Goal: Transaction & Acquisition: Purchase product/service

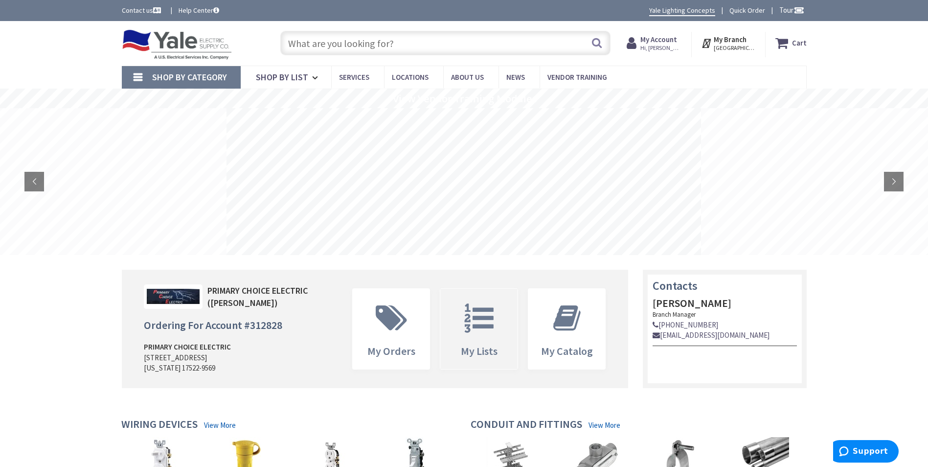
click at [488, 341] on span "My Lists" at bounding box center [478, 329] width 77 height 80
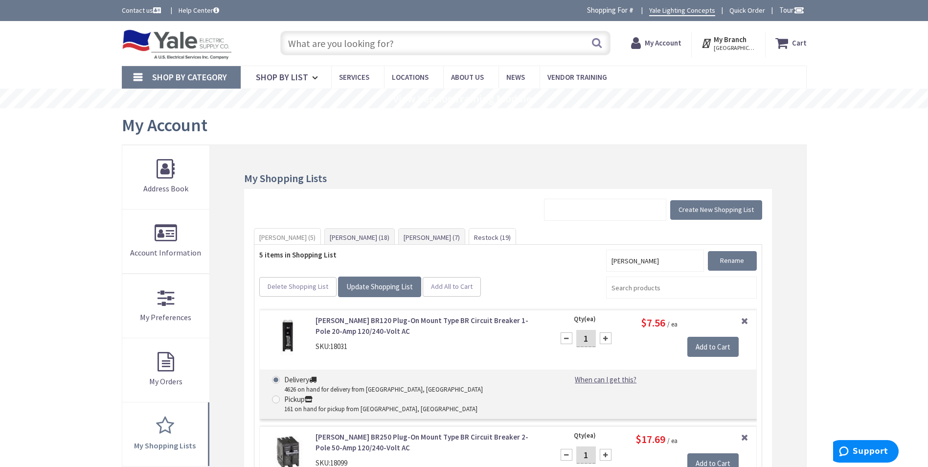
click at [469, 237] on link "Restock (19)" at bounding box center [492, 237] width 46 height 18
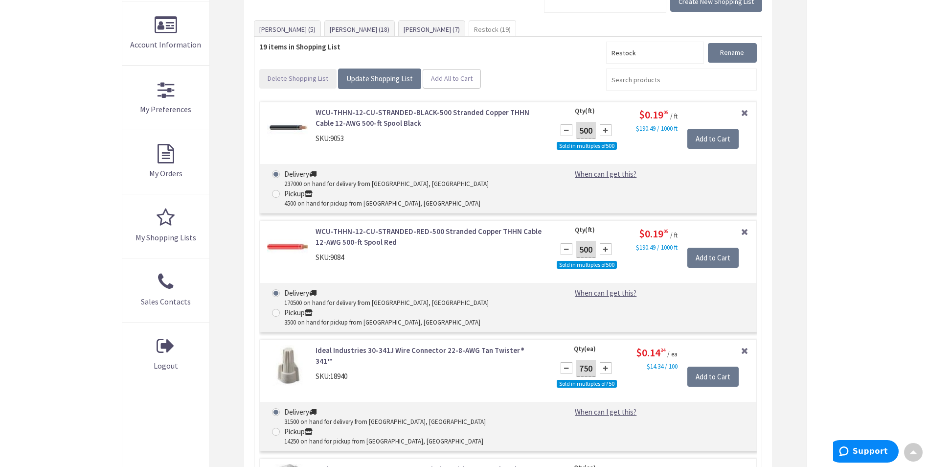
click at [290, 82] on span "Delete Shopping List" at bounding box center [298, 78] width 61 height 9
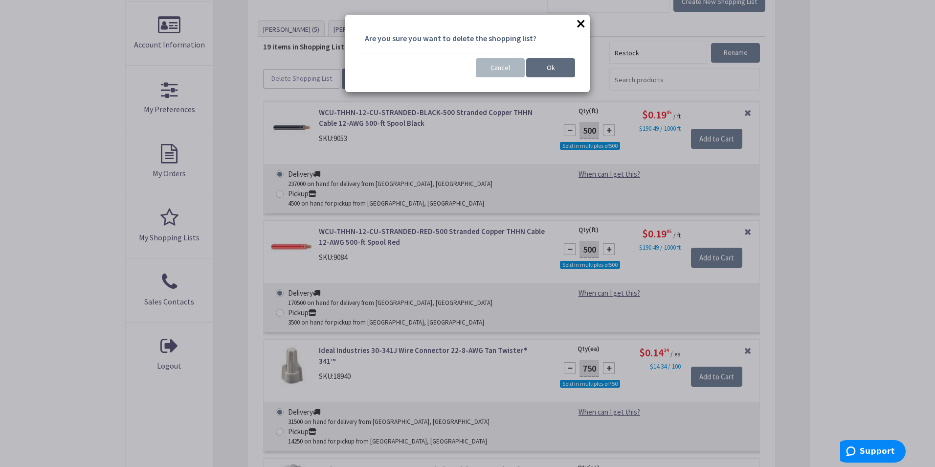
click at [552, 68] on span "Ok" at bounding box center [551, 67] width 8 height 9
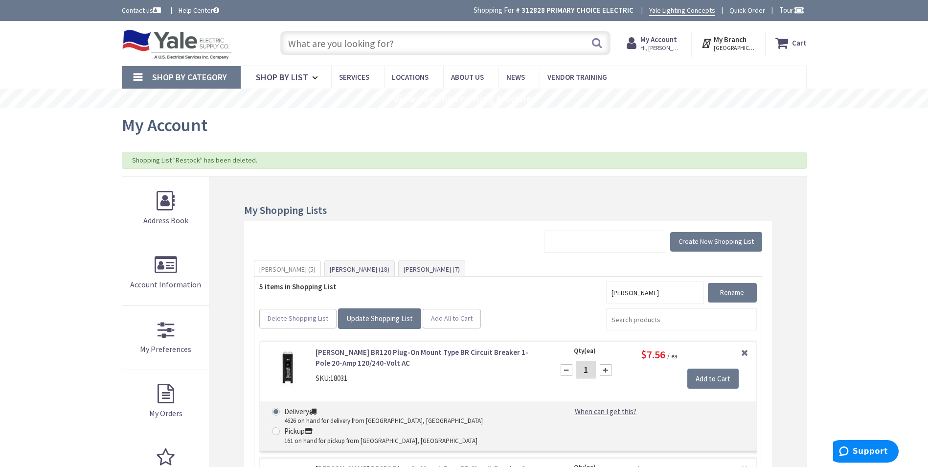
click at [395, 46] on input "text" at bounding box center [445, 43] width 330 height 24
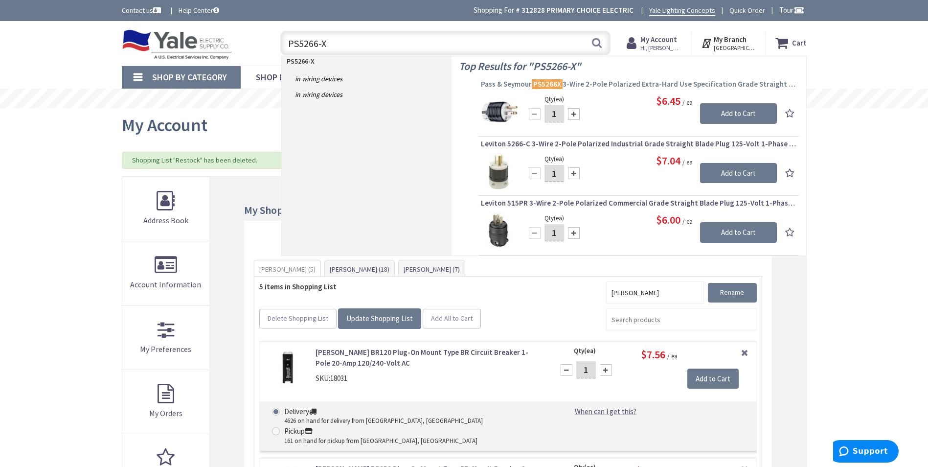
type input "PS5266-X"
click at [604, 84] on span "Pass & Seymour PS5266X 3-Wire 2-Pole Polarized Extra-Hard Use Specification Gra…" at bounding box center [639, 84] width 316 height 10
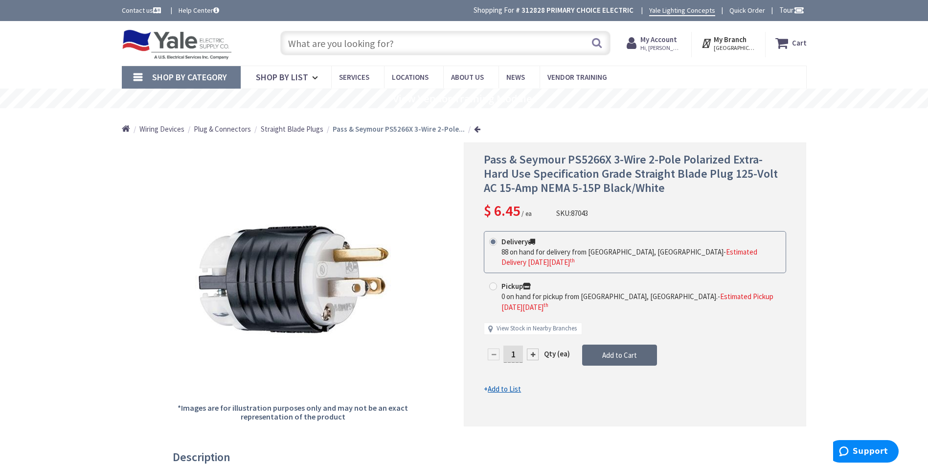
click at [622, 350] on span "Add to Cart" at bounding box center [619, 354] width 35 height 9
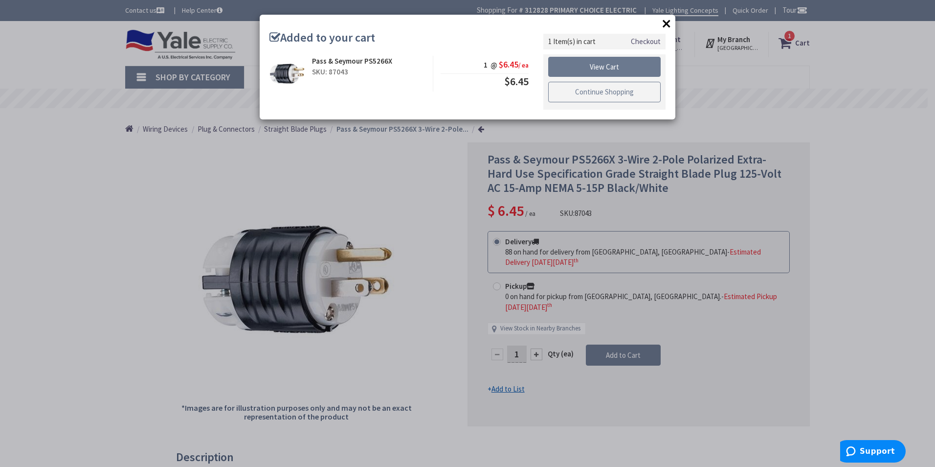
click at [600, 93] on link "Continue Shopping" at bounding box center [604, 92] width 113 height 21
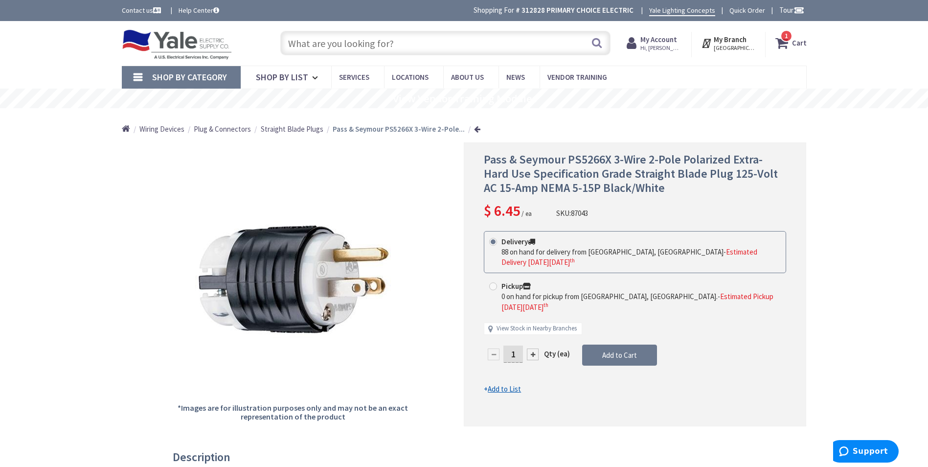
click at [409, 46] on input "text" at bounding box center [445, 43] width 330 height 24
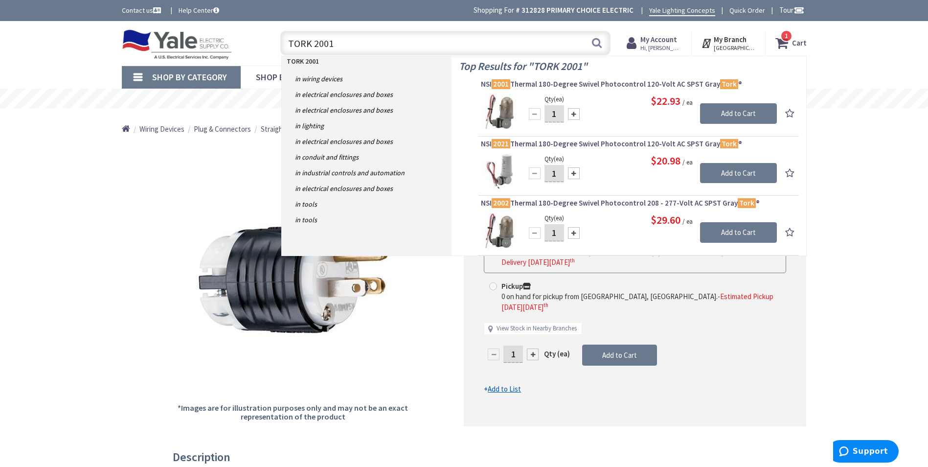
type input "TORK 2001"
click at [574, 115] on div at bounding box center [574, 114] width 12 height 12
type input "3"
click at [736, 112] on input "Add to Cart" at bounding box center [738, 113] width 77 height 21
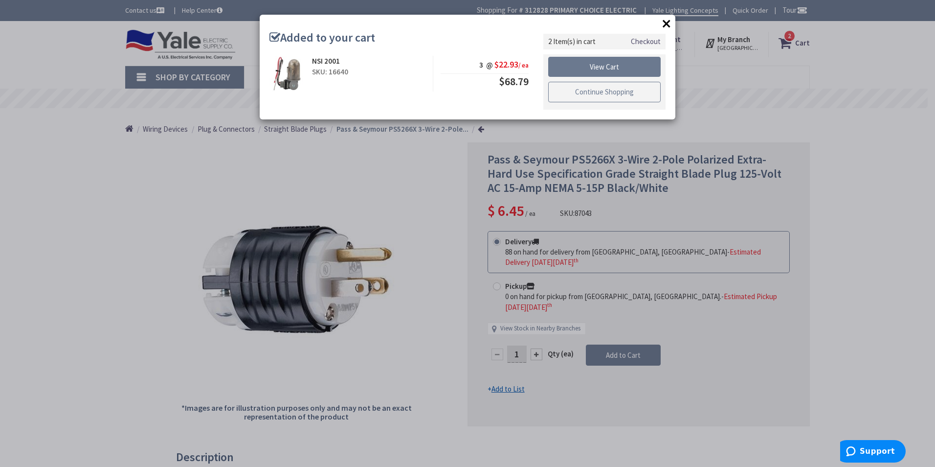
click at [603, 97] on link "Continue Shopping" at bounding box center [604, 92] width 113 height 21
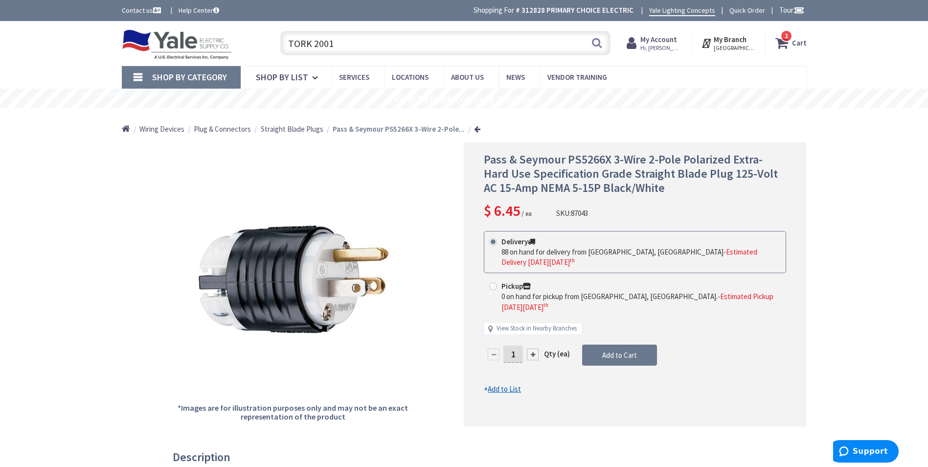
drag, startPoint x: 351, startPoint y: 46, endPoint x: 234, endPoint y: 47, distance: 116.4
click at [234, 47] on div "Toggle Nav TORK 2001 TORK 2001 Search 2 2 2 items Cart My Cart 2" at bounding box center [464, 43] width 700 height 33
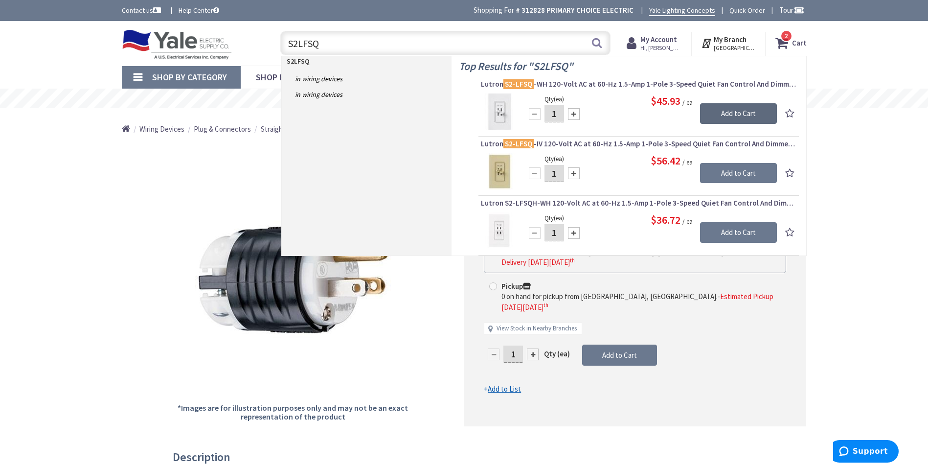
click at [745, 115] on input "Add to Cart" at bounding box center [738, 113] width 77 height 21
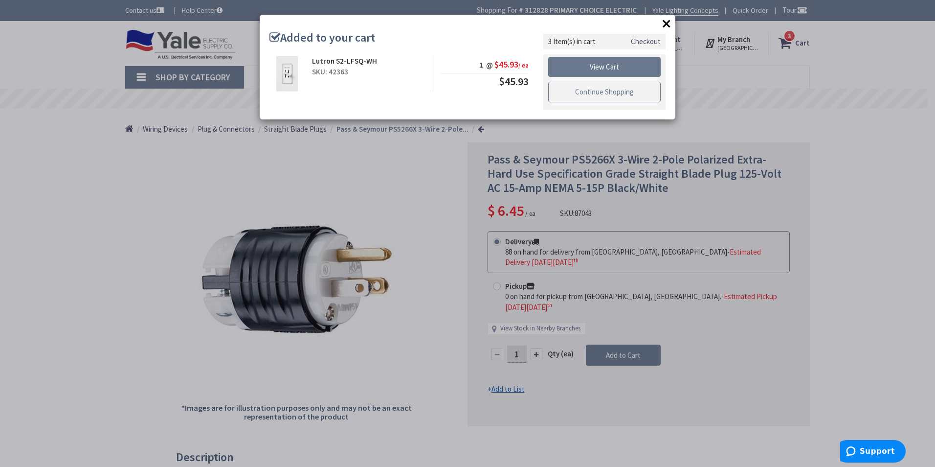
click at [613, 95] on link "Continue Shopping" at bounding box center [604, 92] width 113 height 21
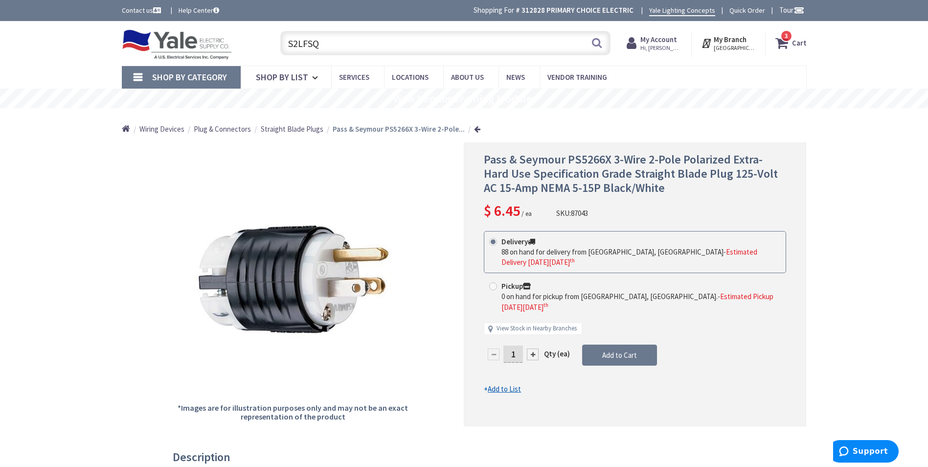
drag, startPoint x: 374, startPoint y: 46, endPoint x: 272, endPoint y: 42, distance: 102.8
click at [272, 42] on div "S2LFSQ S2LFSQ Search 3" at bounding box center [443, 42] width 350 height 31
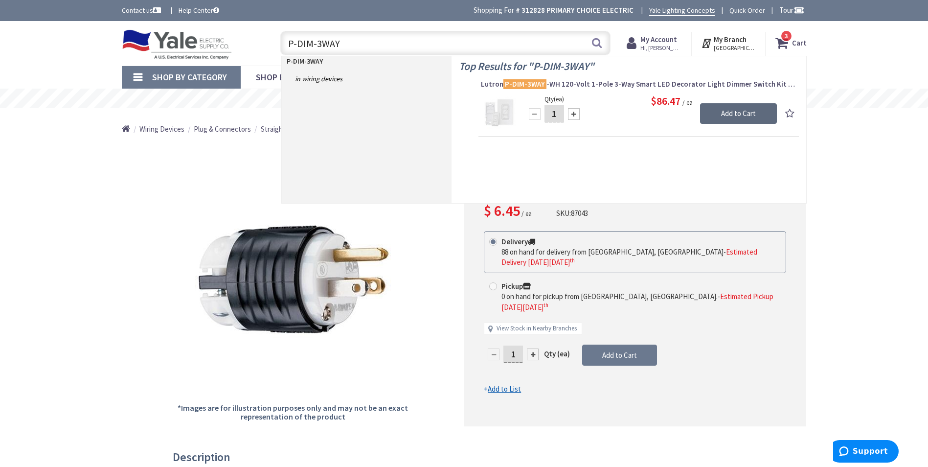
click at [746, 114] on input "Add to Cart" at bounding box center [738, 113] width 77 height 21
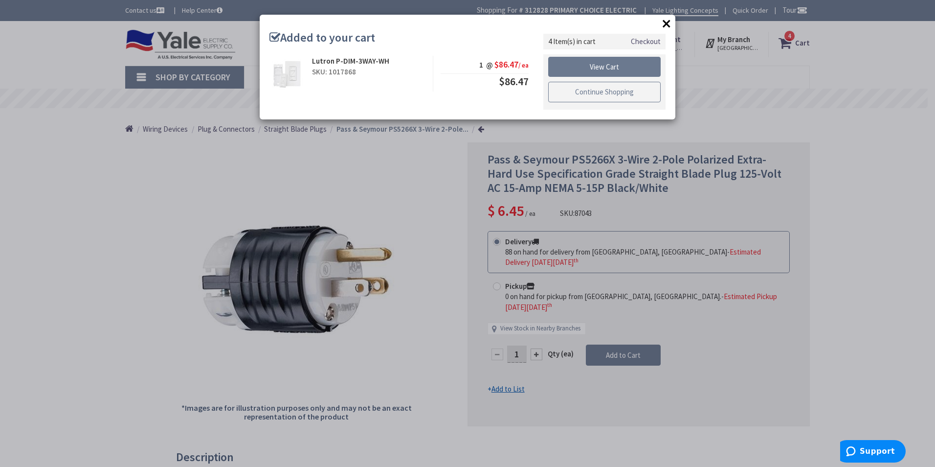
click at [608, 98] on link "Continue Shopping" at bounding box center [604, 92] width 113 height 21
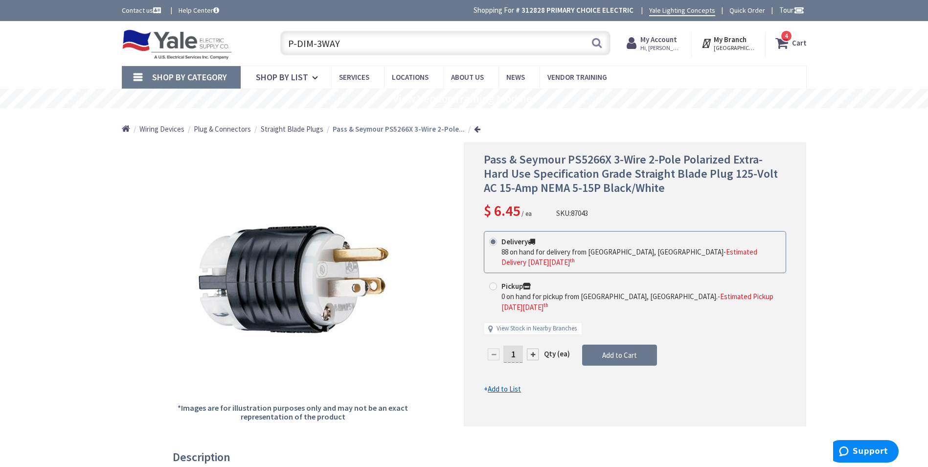
drag, startPoint x: 342, startPoint y: 44, endPoint x: 252, endPoint y: 55, distance: 90.7
click at [252, 55] on div "Toggle Nav P-DIM-3WAY P-DIM-3WAY Search 4 4 4 items Cart My Cart 4" at bounding box center [464, 43] width 700 height 33
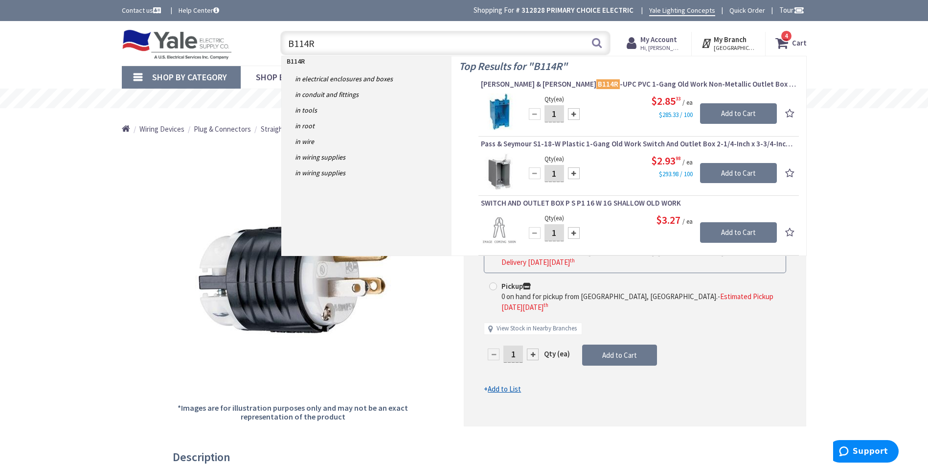
type input "B114R"
click at [573, 115] on div at bounding box center [574, 114] width 12 height 12
type input "3"
click at [716, 112] on input "Add to Cart" at bounding box center [738, 113] width 77 height 21
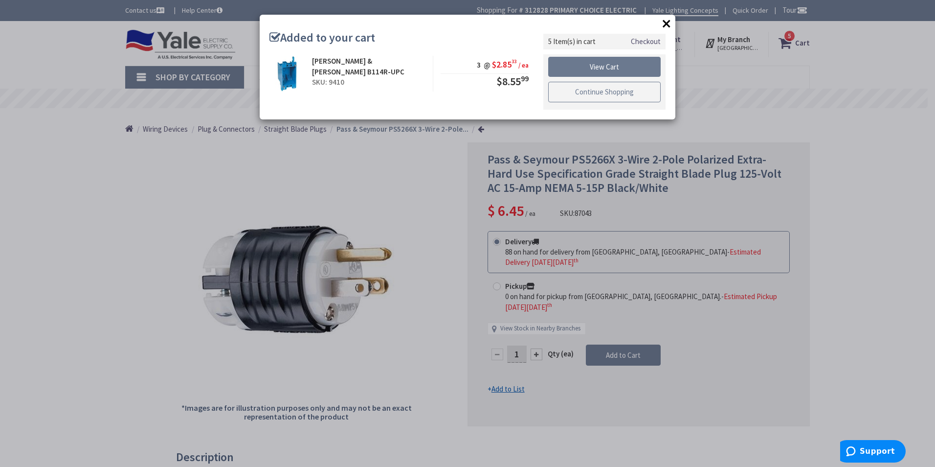
click at [598, 97] on link "Continue Shopping" at bounding box center [604, 92] width 113 height 21
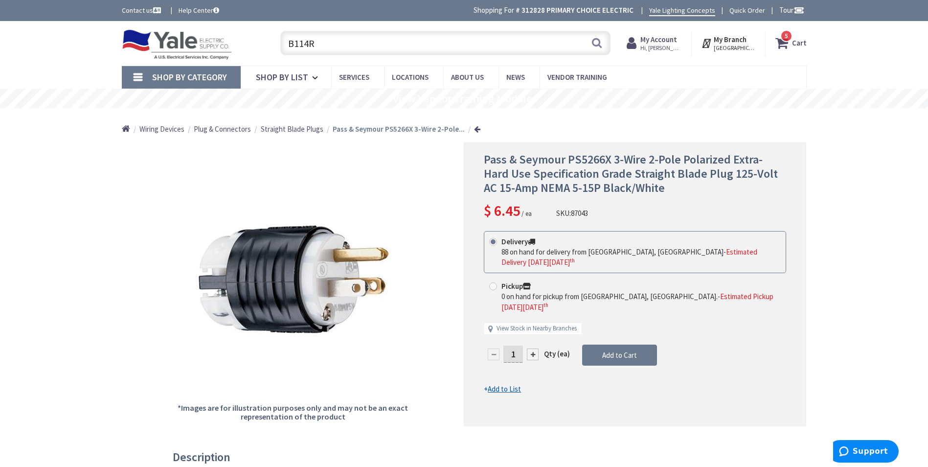
drag, startPoint x: 326, startPoint y: 43, endPoint x: 282, endPoint y: 51, distance: 45.2
click at [282, 51] on input "B114R" at bounding box center [445, 43] width 330 height 24
click at [136, 77] on link "Shop By Category" at bounding box center [181, 77] width 119 height 23
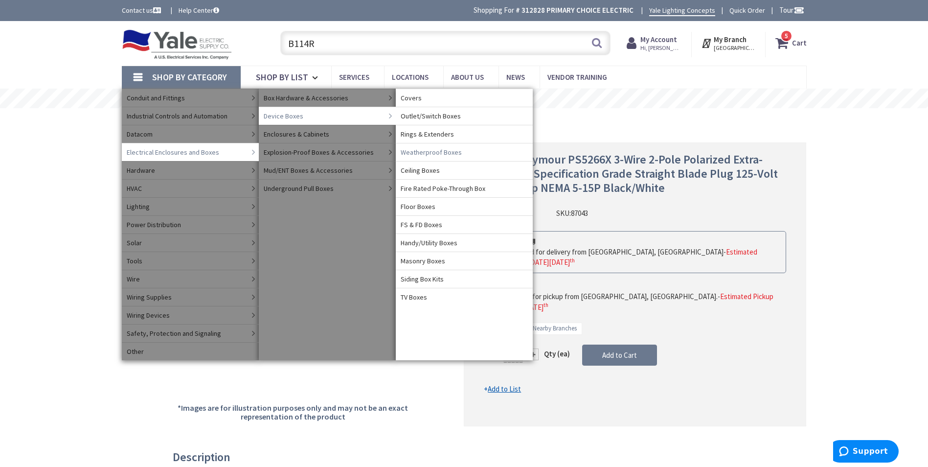
click at [438, 152] on span "Weatherproof Boxes" at bounding box center [431, 152] width 61 height 10
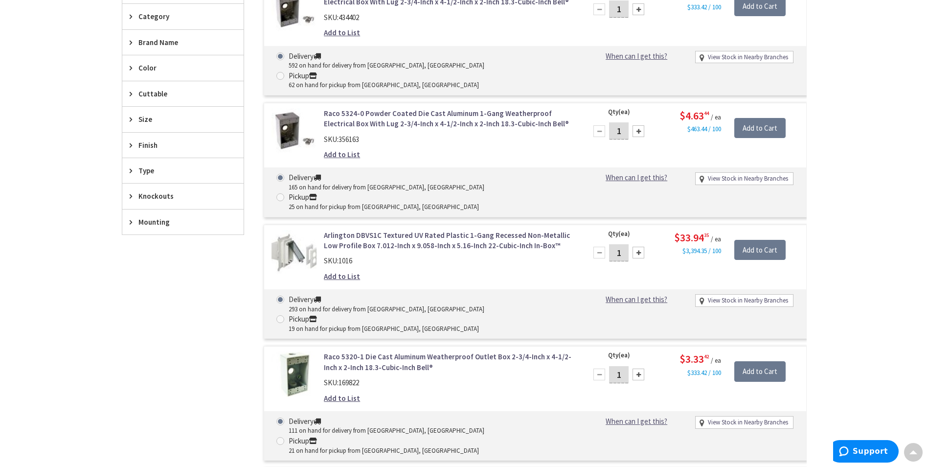
scroll to position [342, 0]
click at [160, 71] on span "Color" at bounding box center [178, 69] width 80 height 10
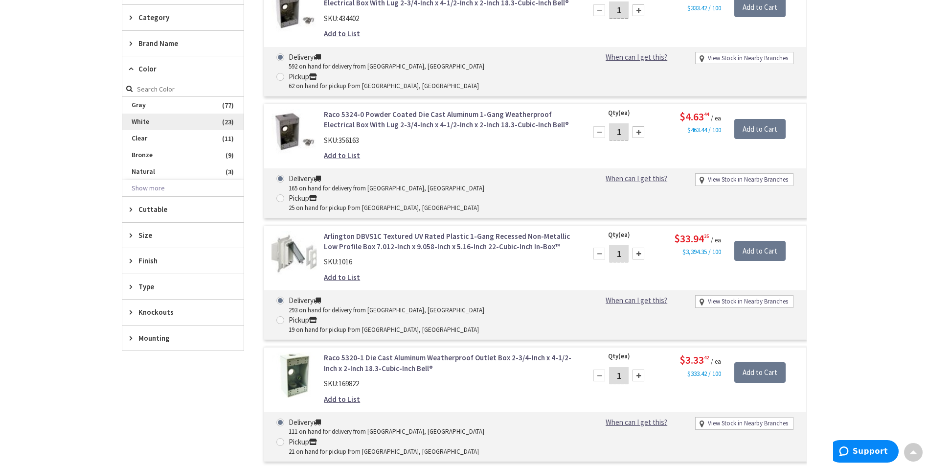
click at [150, 120] on span "White" at bounding box center [182, 122] width 121 height 17
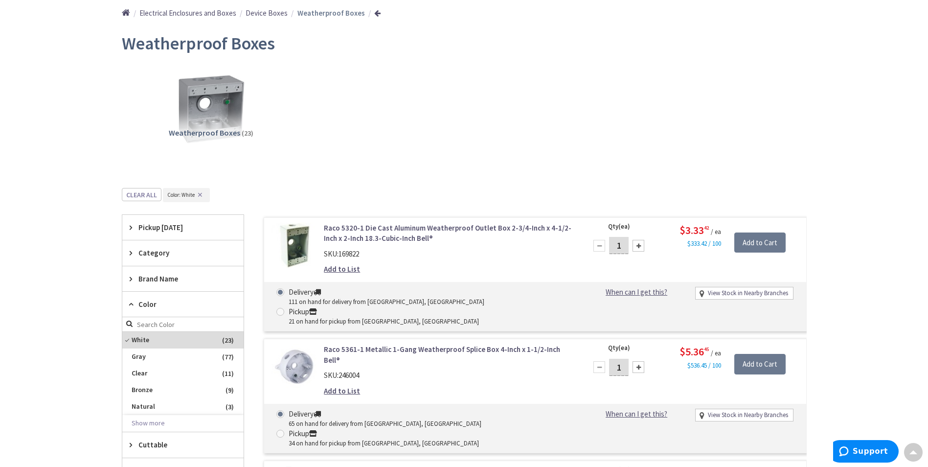
scroll to position [107, 0]
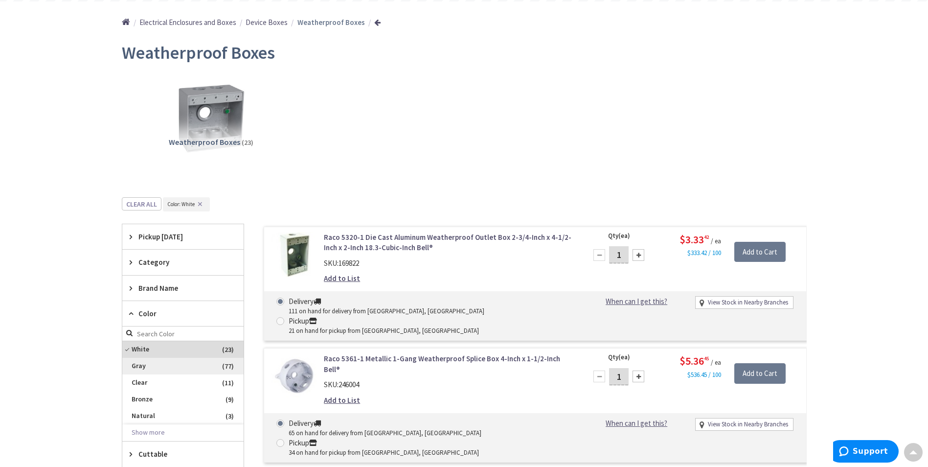
click at [160, 369] on span "Gray" at bounding box center [182, 366] width 121 height 17
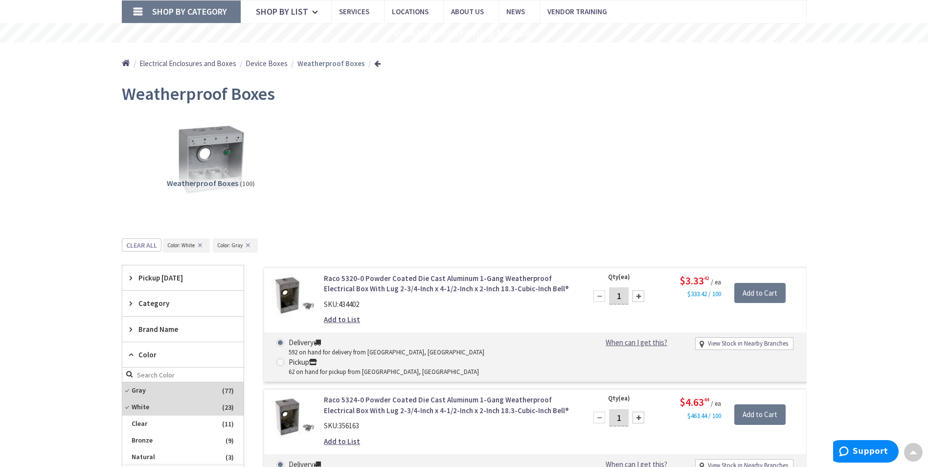
scroll to position [0, 0]
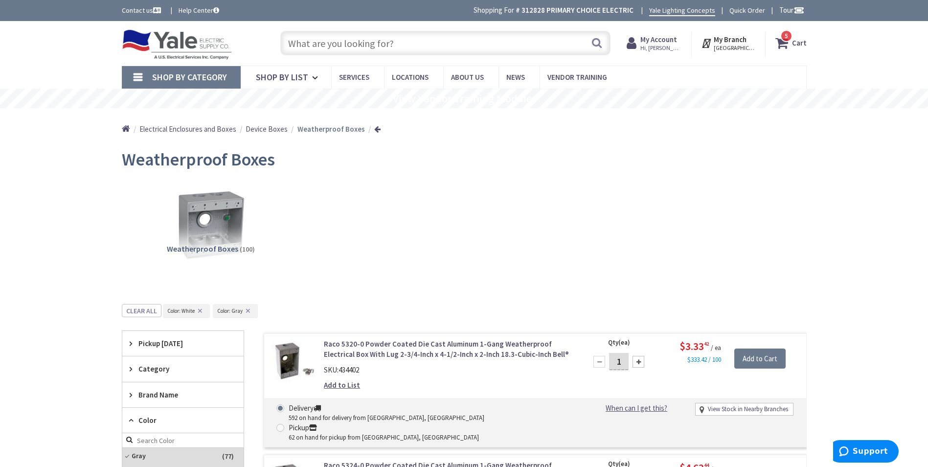
click at [361, 45] on input "text" at bounding box center [445, 43] width 330 height 24
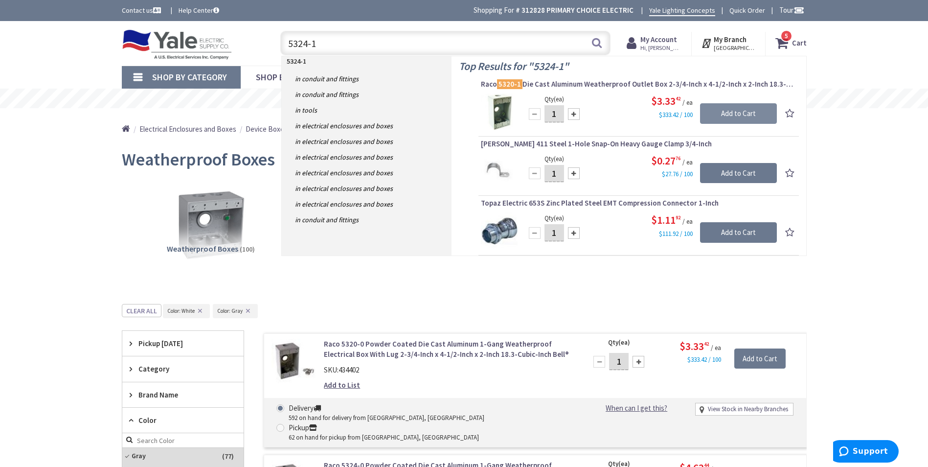
type input "5324-1"
click at [739, 118] on input "Add to Cart" at bounding box center [738, 113] width 77 height 21
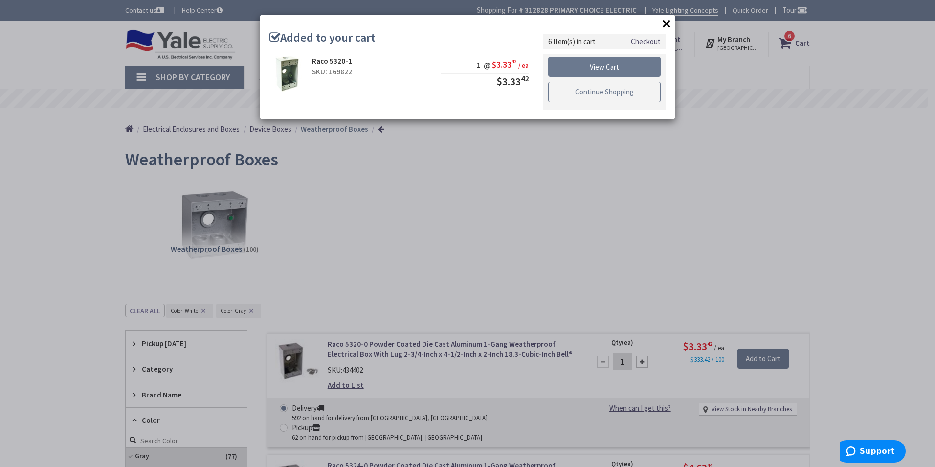
click at [614, 91] on link "Continue Shopping" at bounding box center [604, 92] width 113 height 21
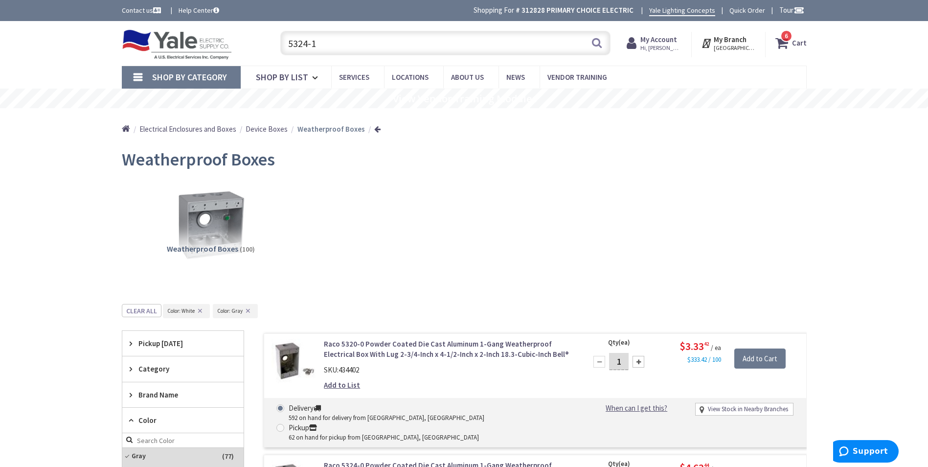
drag, startPoint x: 311, startPoint y: 44, endPoint x: 249, endPoint y: 54, distance: 63.1
click at [249, 54] on div "Toggle Nav 5324-1 5324-1 Search 6 6 6 items Cart My Cart 6" at bounding box center [464, 43] width 700 height 33
click at [131, 75] on link "Shop By Category" at bounding box center [181, 77] width 119 height 23
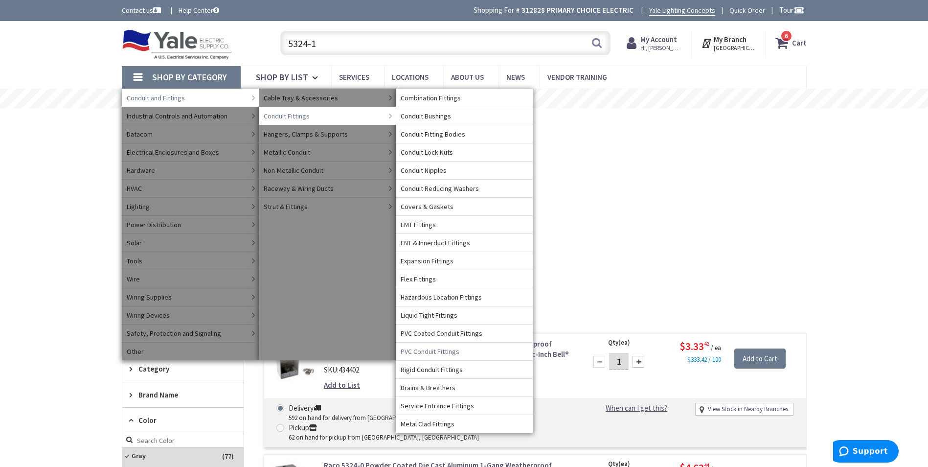
click at [438, 354] on span "PVC Conduit Fittings" at bounding box center [430, 351] width 59 height 10
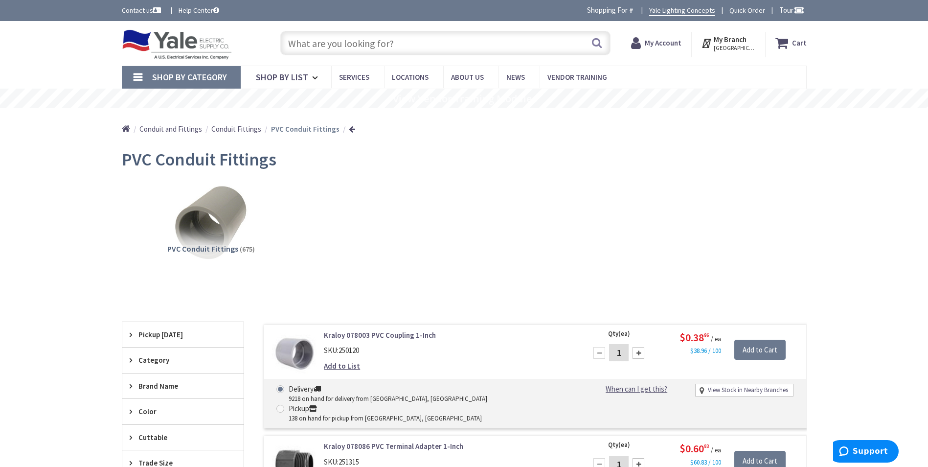
scroll to position [147, 0]
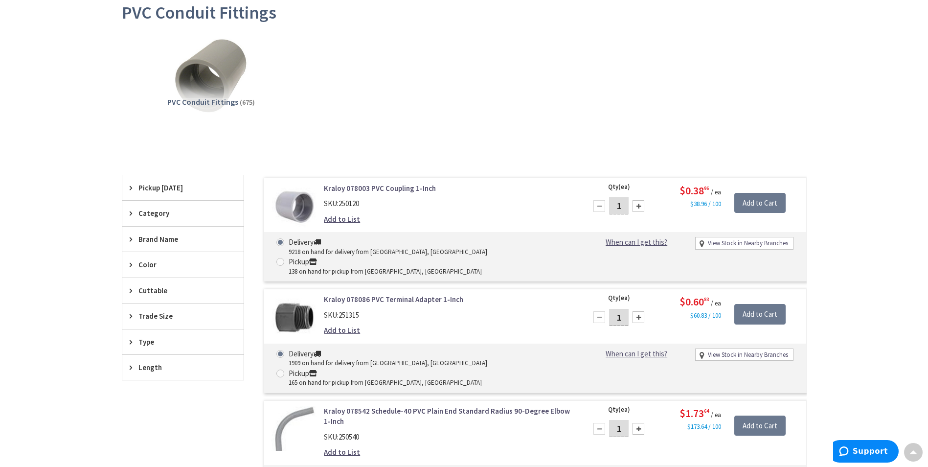
click at [153, 314] on span "Trade Size" at bounding box center [178, 316] width 80 height 10
click at [158, 436] on button "Show more" at bounding box center [182, 435] width 121 height 17
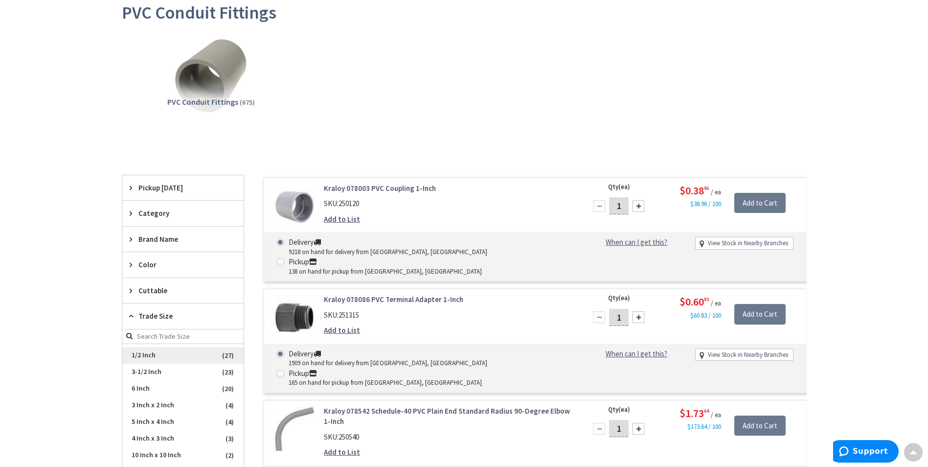
click at [157, 356] on span "1/2 Inch" at bounding box center [182, 355] width 121 height 17
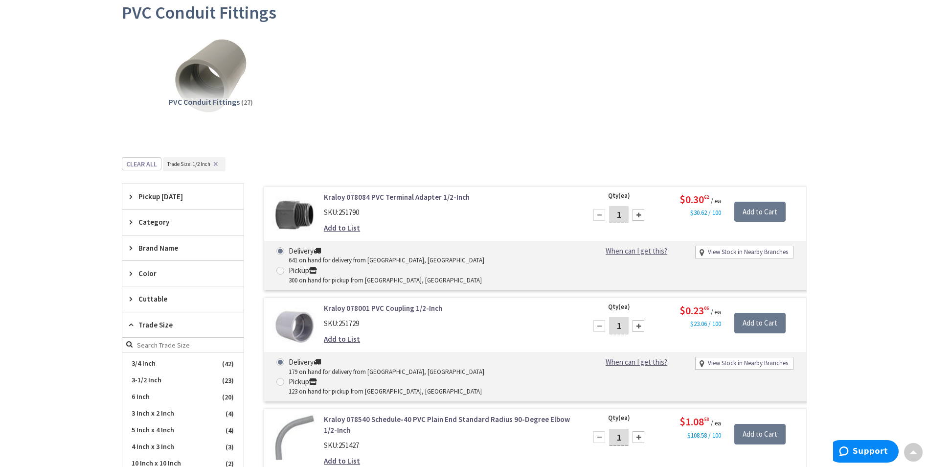
scroll to position [163, 0]
click at [640, 216] on div at bounding box center [639, 215] width 12 height 12
click at [641, 216] on div at bounding box center [639, 215] width 12 height 12
type input "3"
click at [770, 213] on input "Add to Cart" at bounding box center [759, 212] width 51 height 21
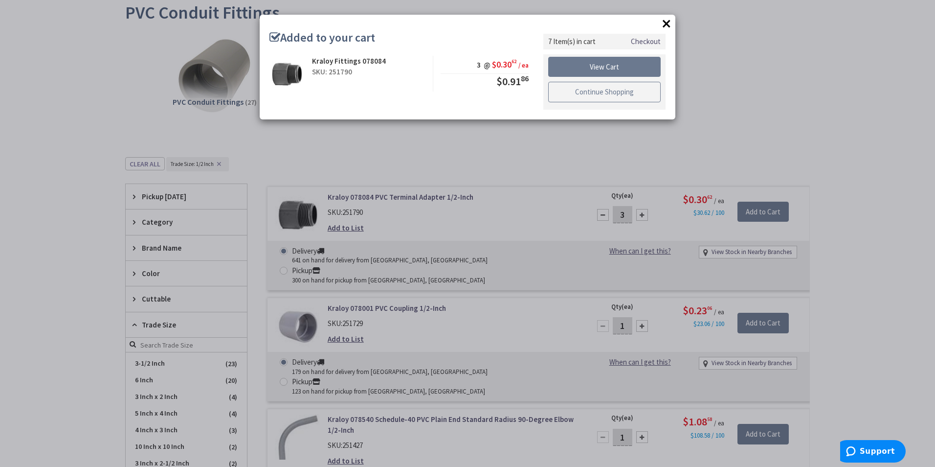
click at [609, 96] on link "Continue Shopping" at bounding box center [604, 92] width 113 height 21
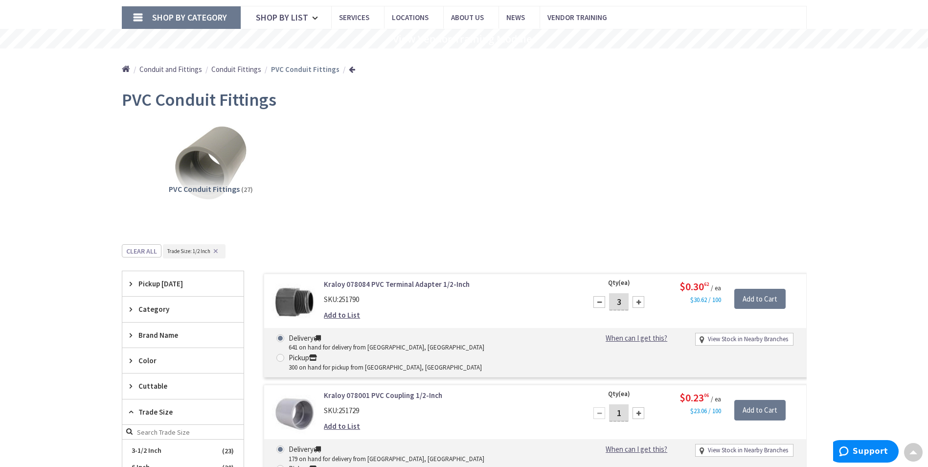
scroll to position [0, 0]
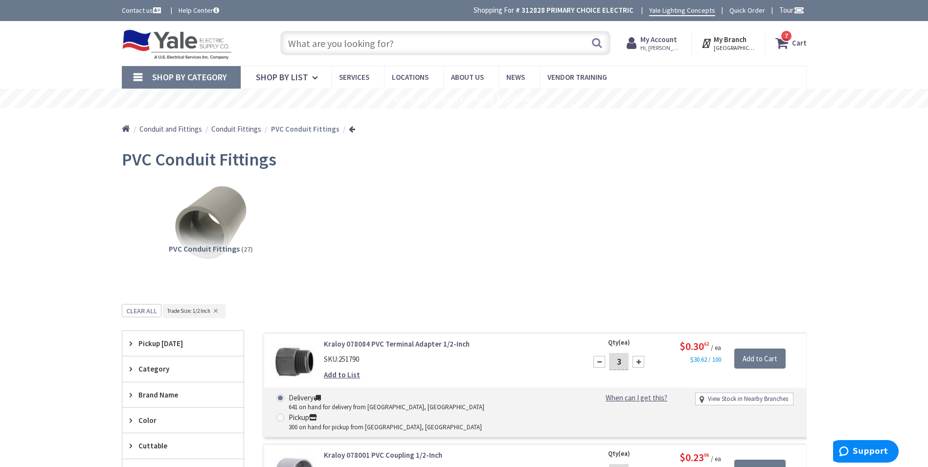
click at [136, 76] on link "Shop By Category" at bounding box center [181, 77] width 119 height 23
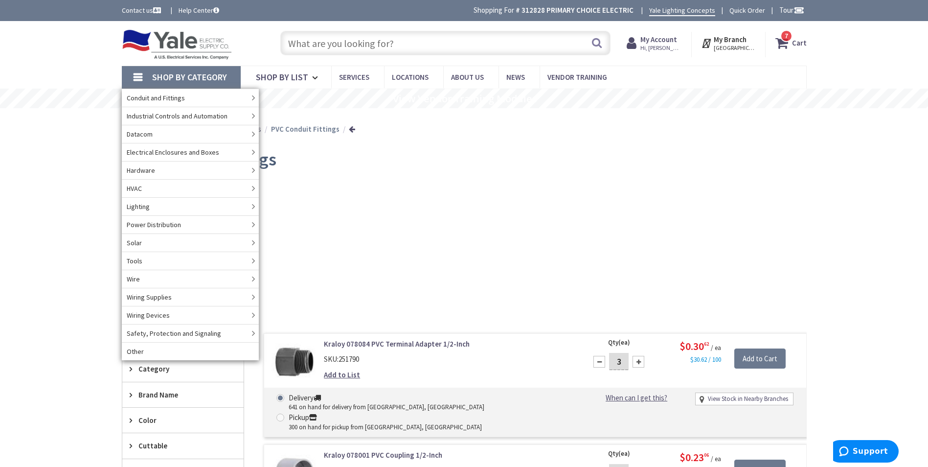
click at [371, 47] on input "text" at bounding box center [445, 43] width 330 height 24
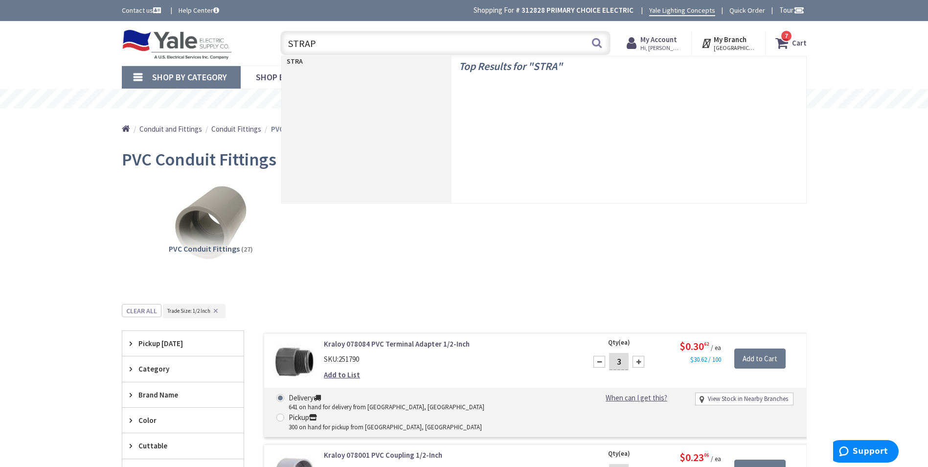
type input "STRAPS"
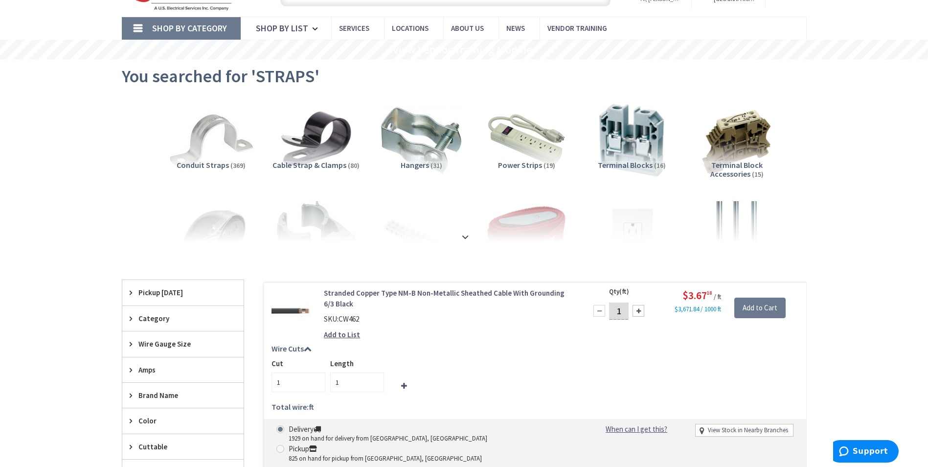
click at [235, 159] on img at bounding box center [210, 140] width 89 height 89
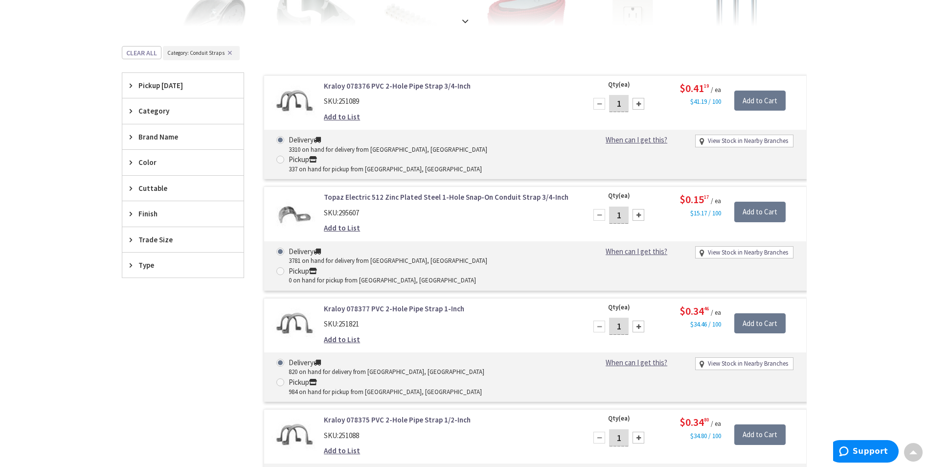
scroll to position [262, 0]
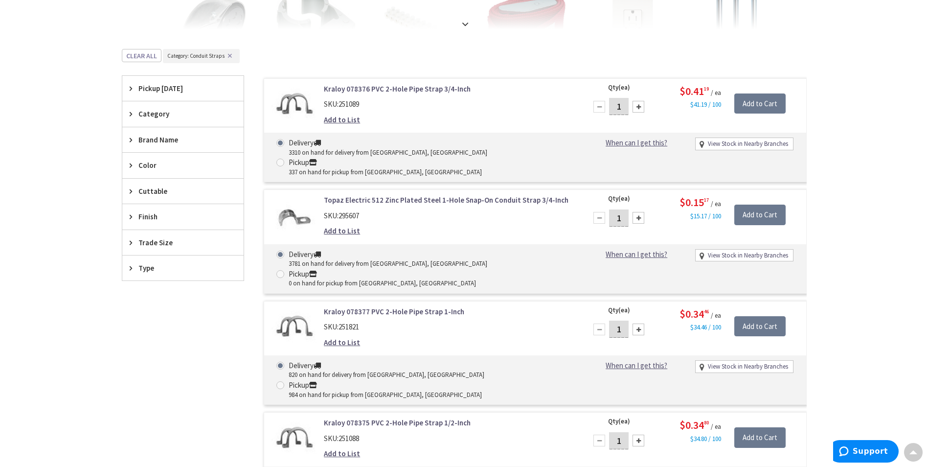
click at [166, 133] on div "Brand Name" at bounding box center [182, 139] width 121 height 25
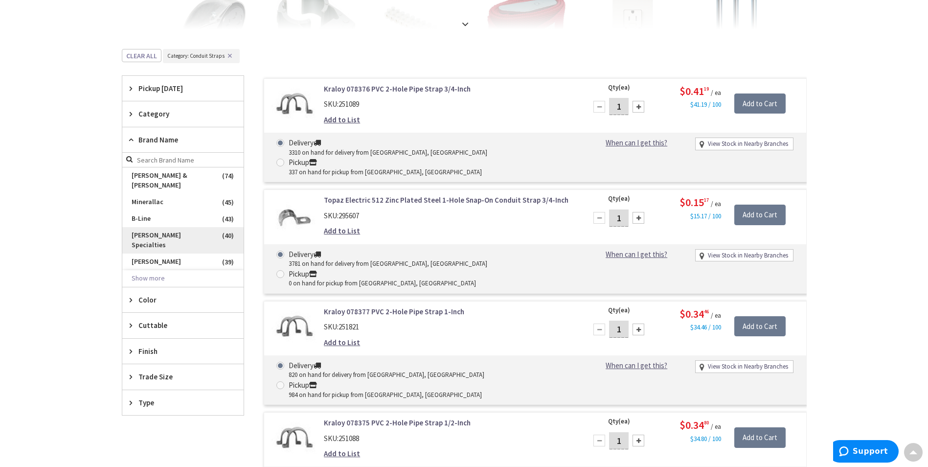
click at [173, 227] on span "Victor Specialties" at bounding box center [182, 240] width 121 height 26
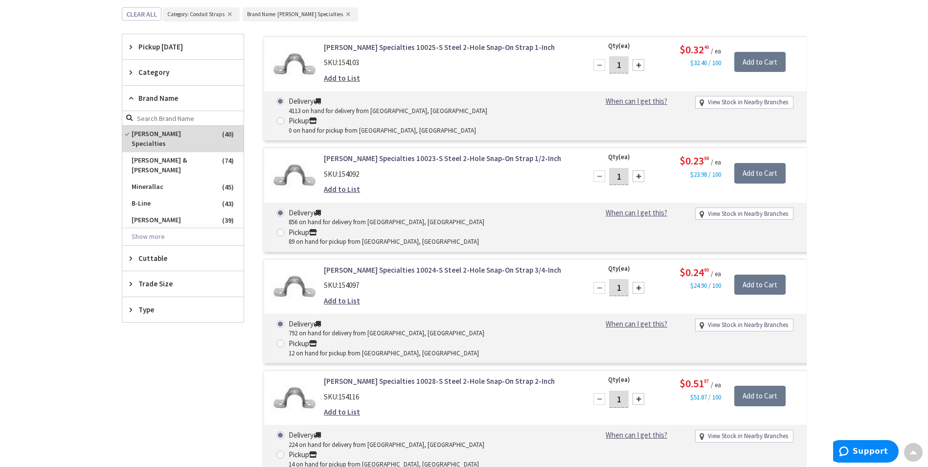
click at [182, 278] on span "Trade Size" at bounding box center [178, 283] width 80 height 10
click at [174, 312] on span "1/2 Inch" at bounding box center [182, 320] width 121 height 17
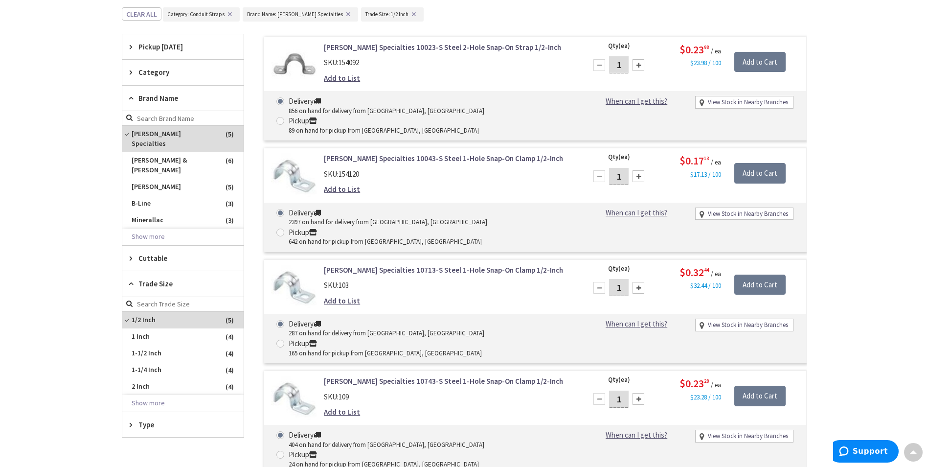
click at [399, 265] on link "Victor Specialties 10713-S Steel 1-Hole Snap-On Clamp 1/2-Inch" at bounding box center [448, 270] width 249 height 10
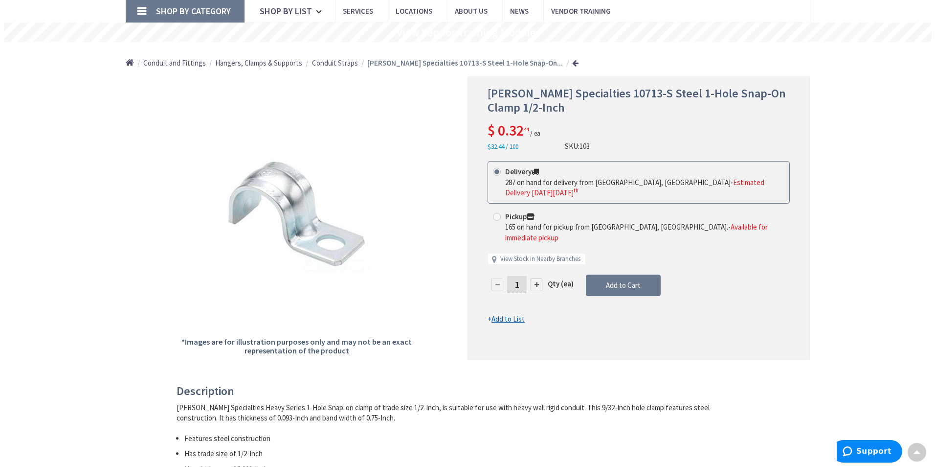
scroll to position [49, 0]
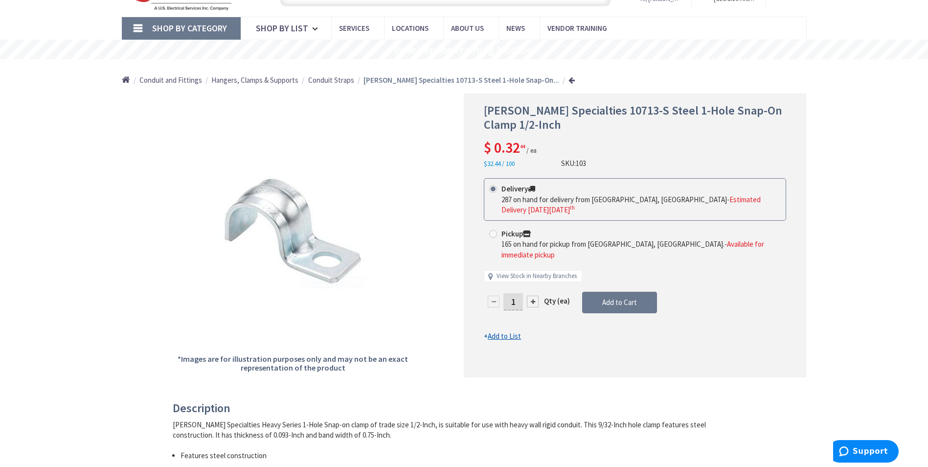
drag, startPoint x: 519, startPoint y: 280, endPoint x: 503, endPoint y: 283, distance: 15.8
click at [503, 293] on input "1" at bounding box center [513, 301] width 20 height 17
type input "50"
click at [613, 319] on form "This product is Discontinued Delivery 287 on hand for delivery from Cranbury, N…" at bounding box center [635, 259] width 302 height 163
click at [616, 297] on span "Add to Cart" at bounding box center [619, 301] width 35 height 9
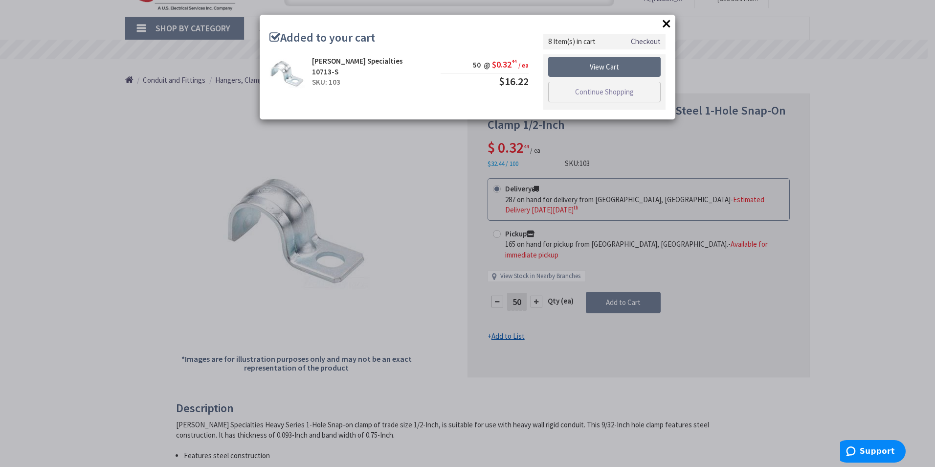
click at [622, 70] on link "View Cart" at bounding box center [604, 67] width 113 height 21
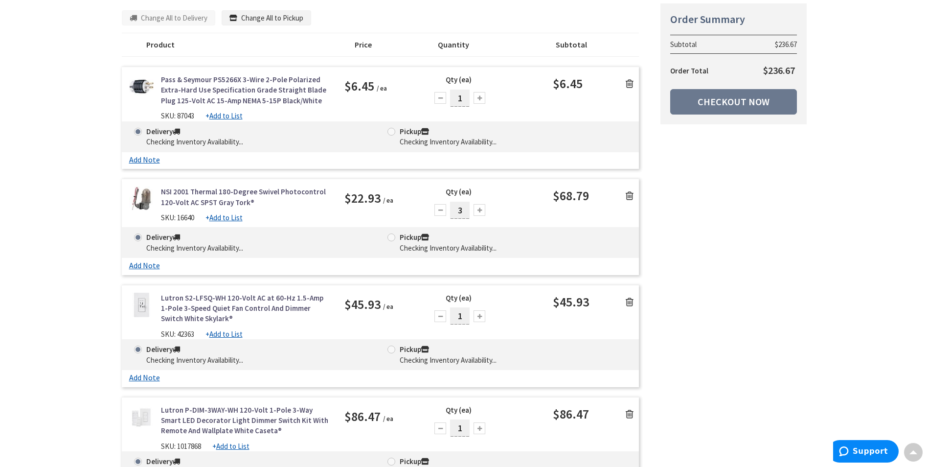
scroll to position [49, 0]
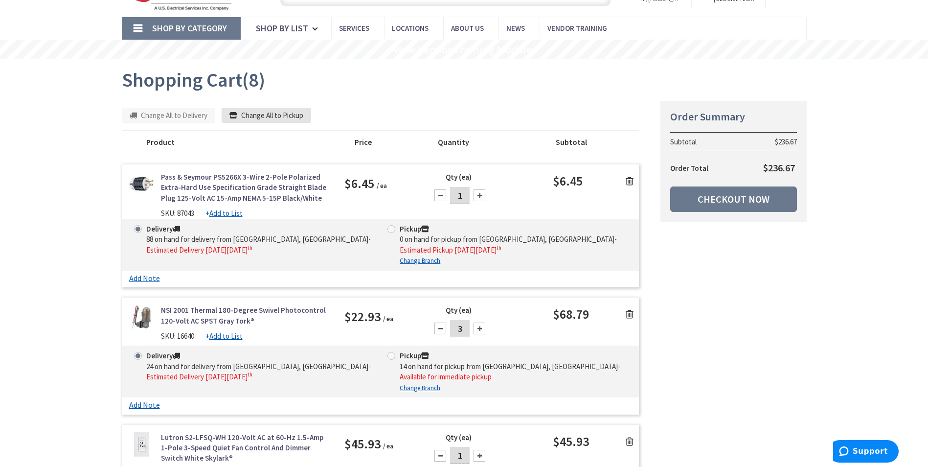
click at [279, 117] on button "Change All to Pickup" at bounding box center [267, 116] width 90 height 16
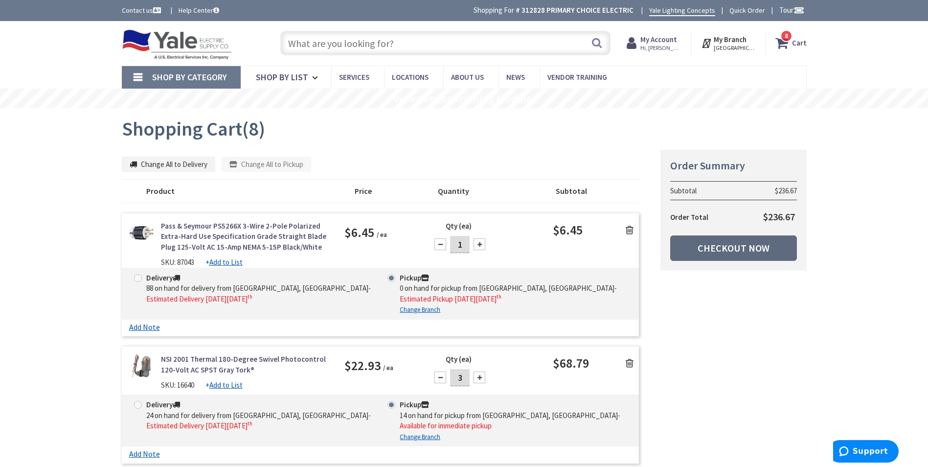
click at [739, 246] on link "Checkout Now" at bounding box center [733, 247] width 127 height 25
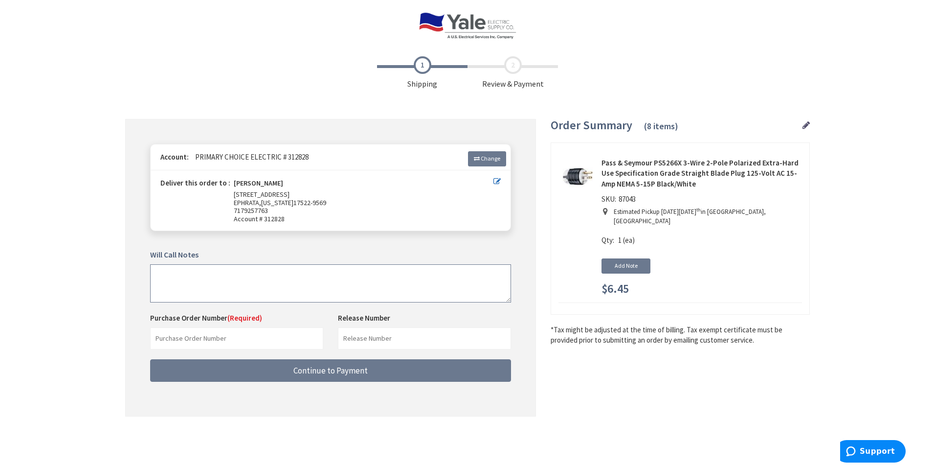
click at [190, 285] on textarea at bounding box center [330, 283] width 361 height 38
type textarea "WILL PICK UP IN FAST LANE"
drag, startPoint x: 200, startPoint y: 341, endPoint x: 114, endPoint y: 339, distance: 86.6
click at [197, 342] on input "text" at bounding box center [236, 338] width 173 height 22
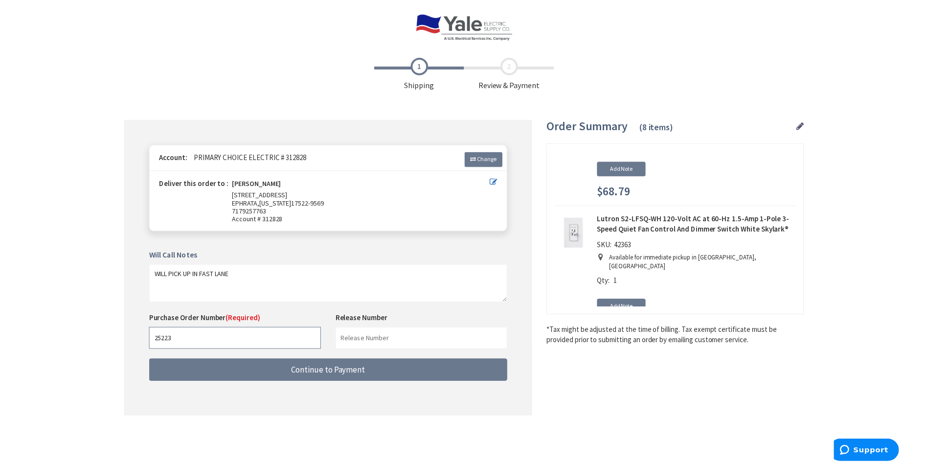
scroll to position [147, 0]
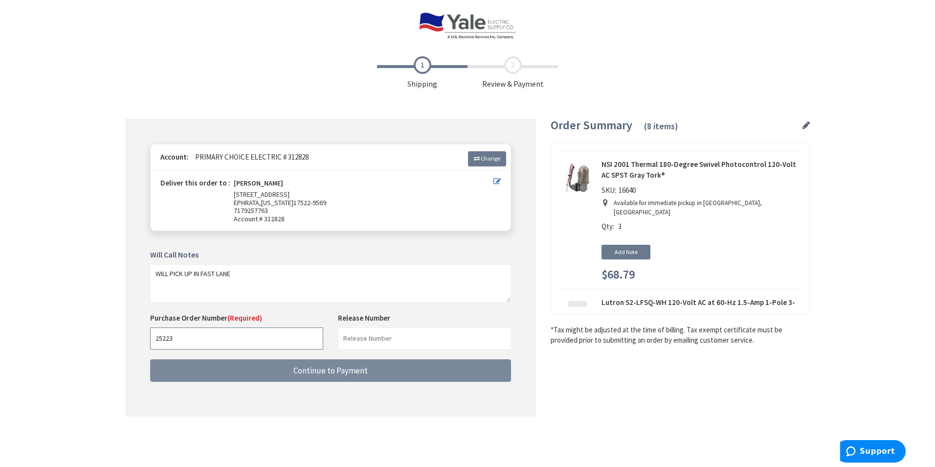
type input "25223"
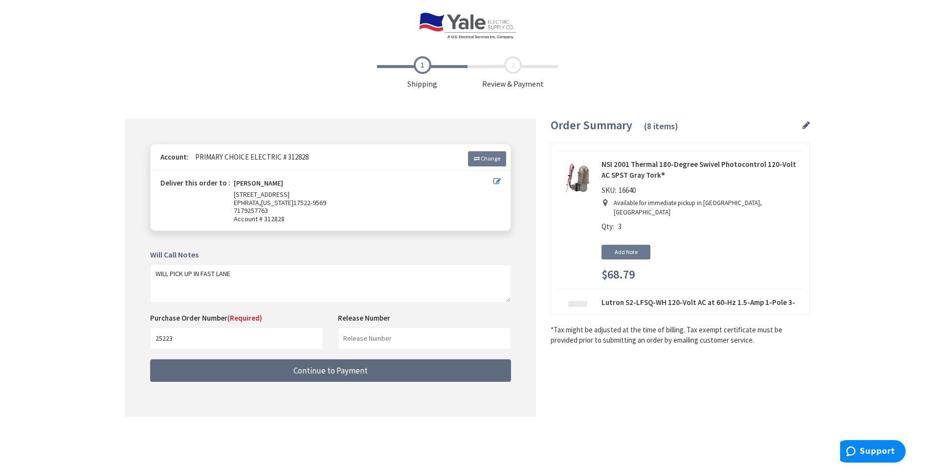
click at [281, 372] on button "Continue to Payment" at bounding box center [330, 370] width 361 height 23
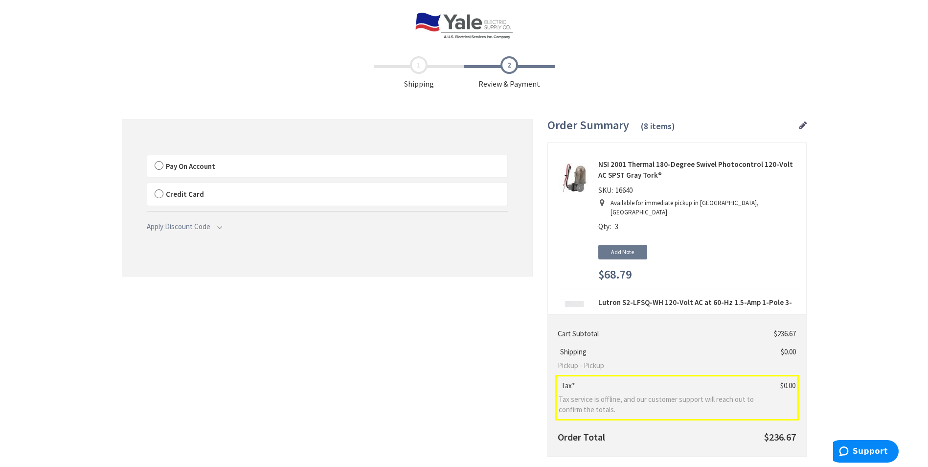
drag, startPoint x: 159, startPoint y: 163, endPoint x: 184, endPoint y: 188, distance: 35.3
click at [159, 163] on label "Pay On Account" at bounding box center [327, 166] width 360 height 23
click at [147, 157] on input "Pay On Account" at bounding box center [147, 157] width 0 height 0
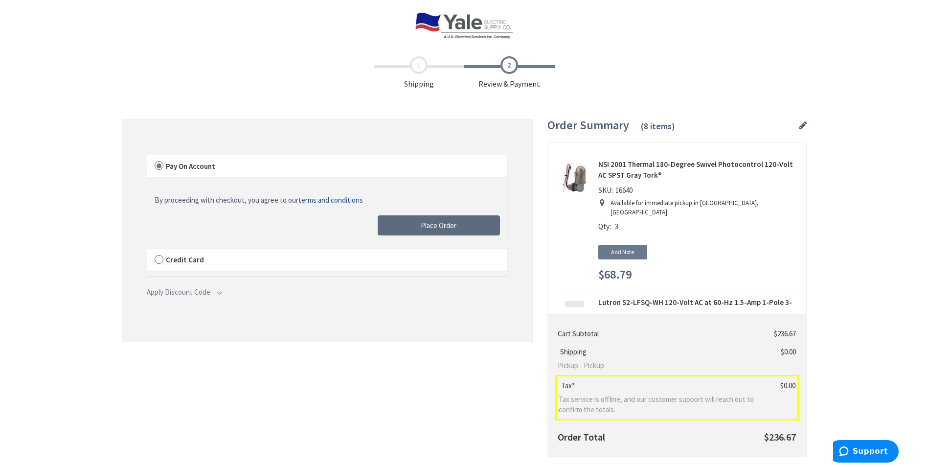
drag, startPoint x: 450, startPoint y: 225, endPoint x: 235, endPoint y: 50, distance: 277.1
click at [450, 225] on span "Place Order" at bounding box center [439, 225] width 36 height 9
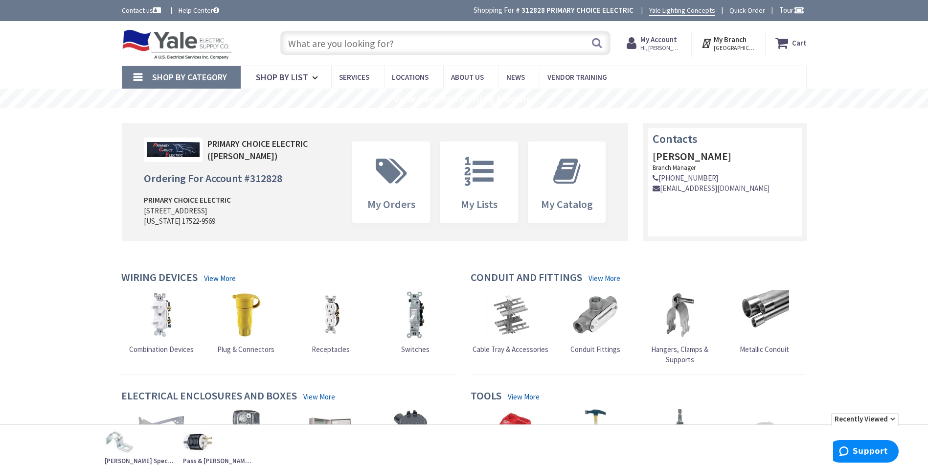
click at [505, 47] on input "text" at bounding box center [445, 43] width 330 height 24
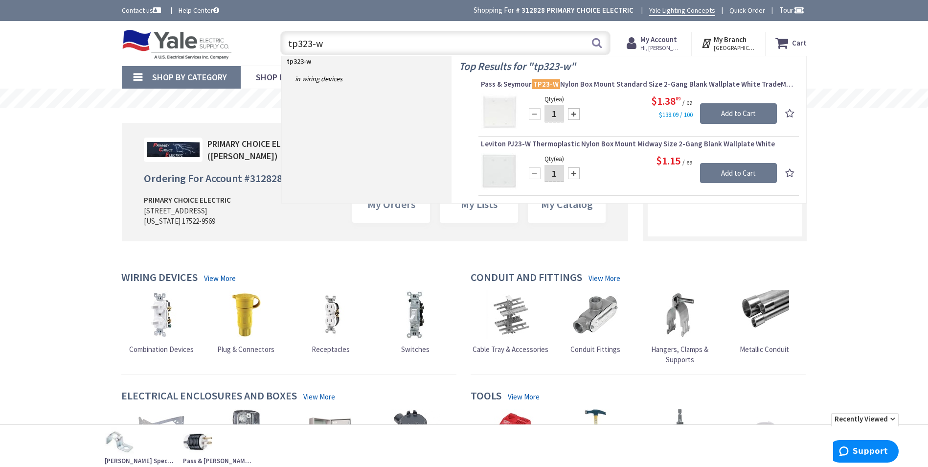
drag, startPoint x: 310, startPoint y: 42, endPoint x: 332, endPoint y: 34, distance: 23.7
click at [310, 42] on input "tp323-w" at bounding box center [445, 43] width 330 height 24
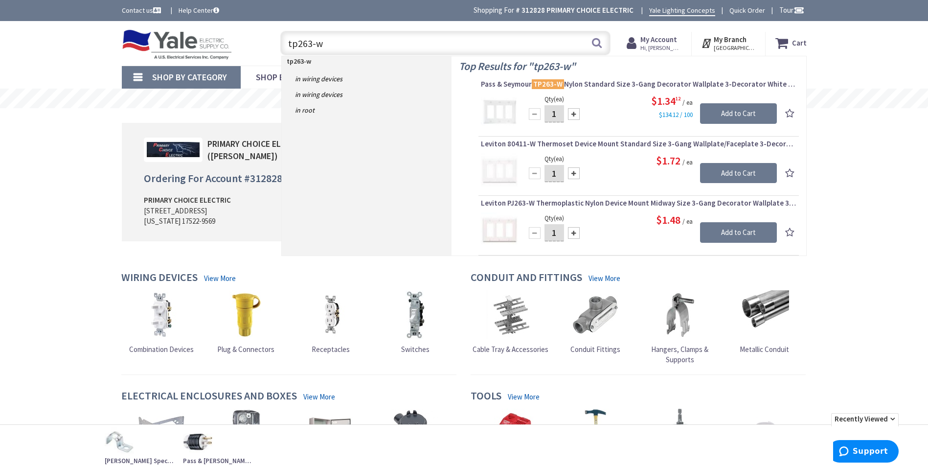
type input "tp263-w"
click at [573, 114] on div at bounding box center [574, 114] width 12 height 12
click at [572, 114] on div at bounding box center [574, 114] width 12 height 12
click at [571, 114] on div at bounding box center [574, 114] width 12 height 12
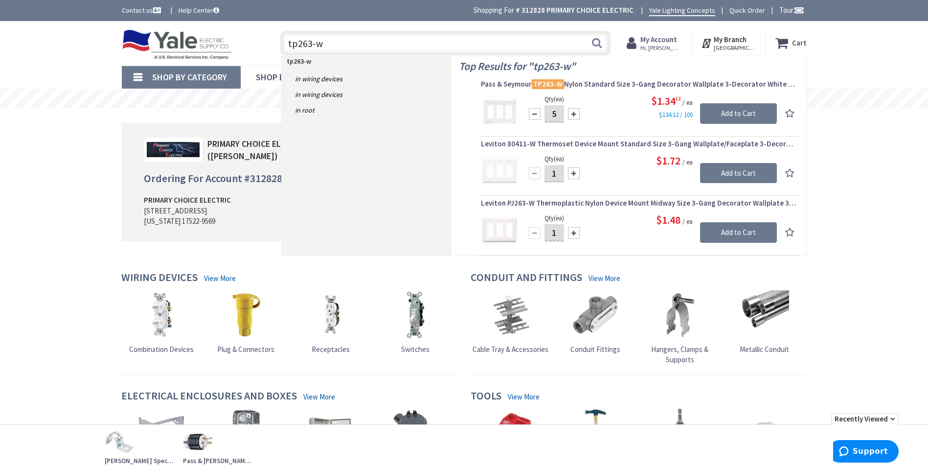
click at [571, 114] on div at bounding box center [574, 114] width 12 height 12
type input "7"
click at [741, 112] on input "Add to Cart" at bounding box center [738, 113] width 77 height 21
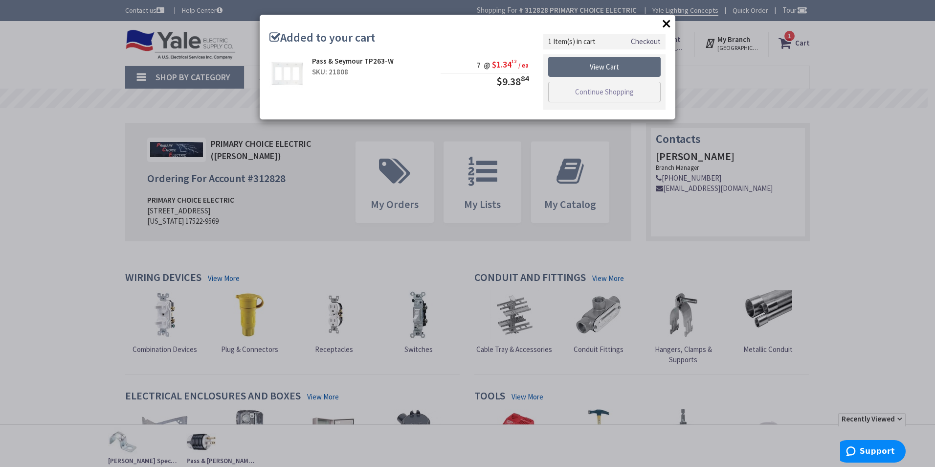
click at [602, 68] on link "View Cart" at bounding box center [604, 67] width 113 height 21
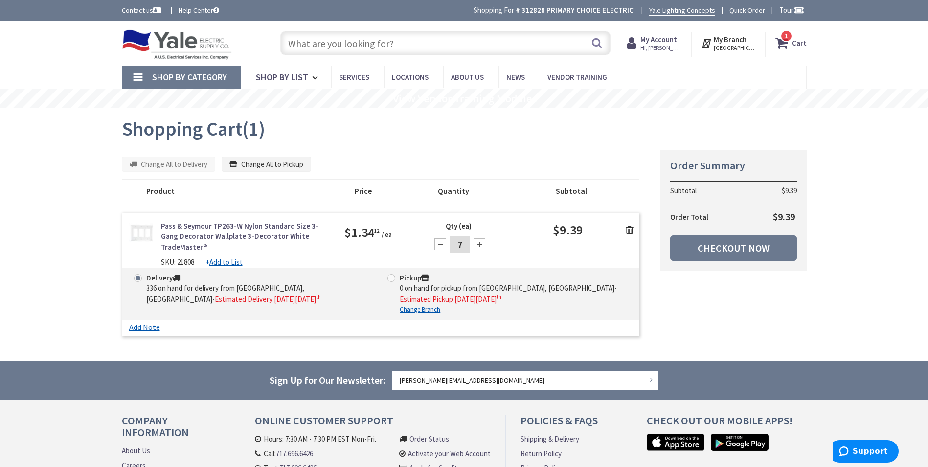
click at [393, 274] on span at bounding box center [391, 278] width 8 height 8
click at [393, 274] on input "Pickup 0 on hand for pickup from [GEOGRAPHIC_DATA], [GEOGRAPHIC_DATA] - Estimat…" at bounding box center [393, 277] width 6 height 6
radio input "true"
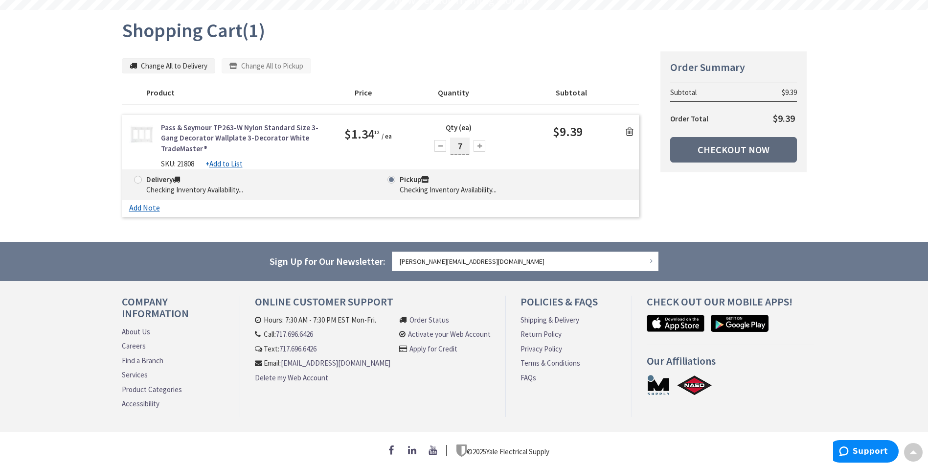
click at [690, 143] on link "Checkout Now" at bounding box center [733, 149] width 127 height 25
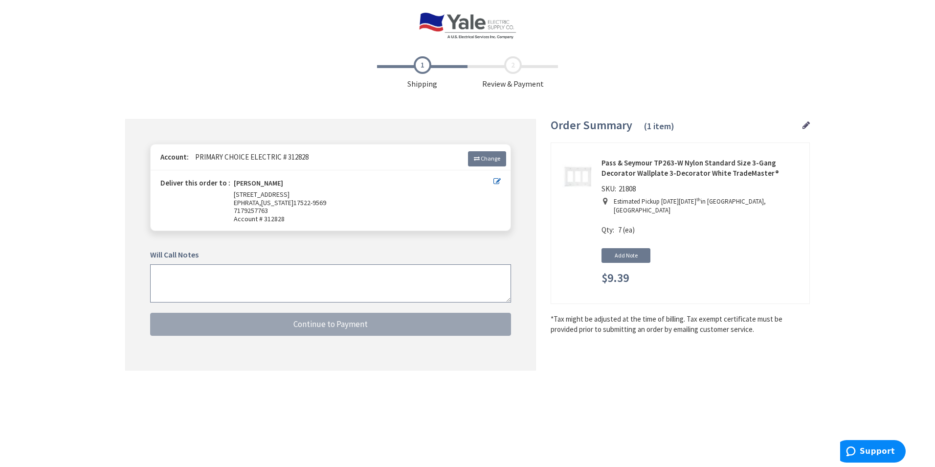
click at [424, 285] on textarea at bounding box center [330, 283] width 361 height 38
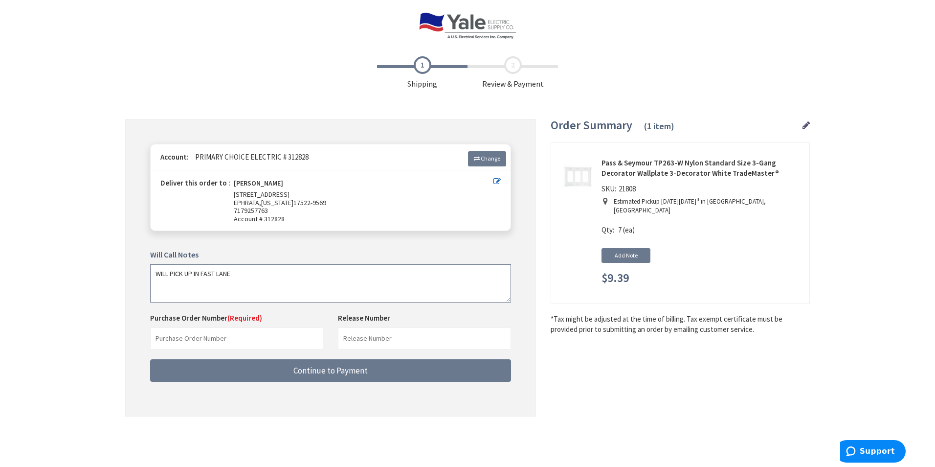
type textarea "WILL PICK UP IN FAST LANE"
click at [293, 333] on input "text" at bounding box center [236, 338] width 173 height 22
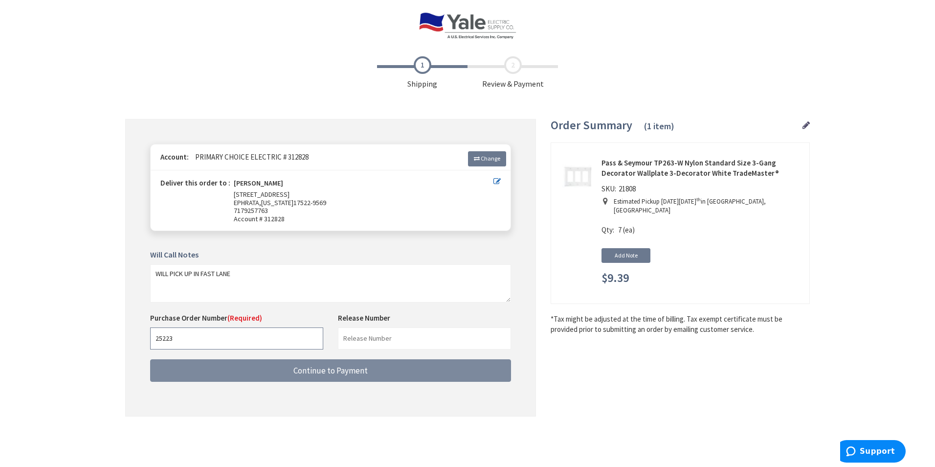
type input "25223"
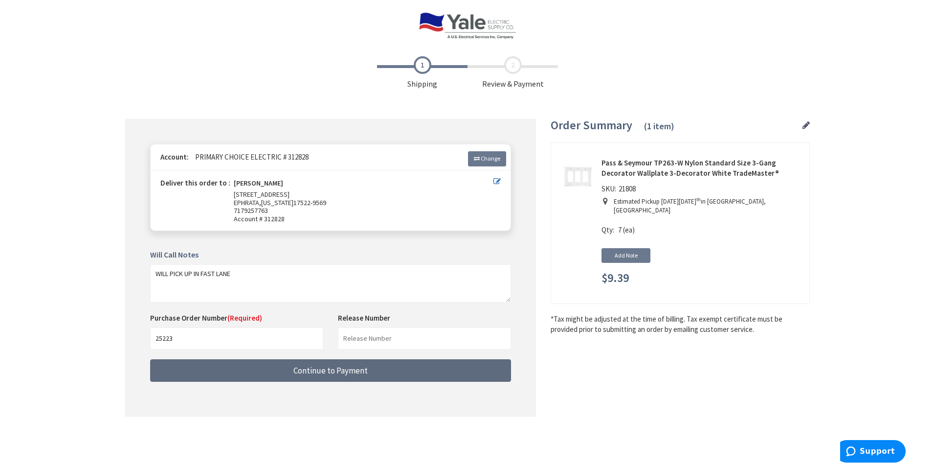
click at [359, 369] on span "Continue to Payment" at bounding box center [331, 370] width 74 height 11
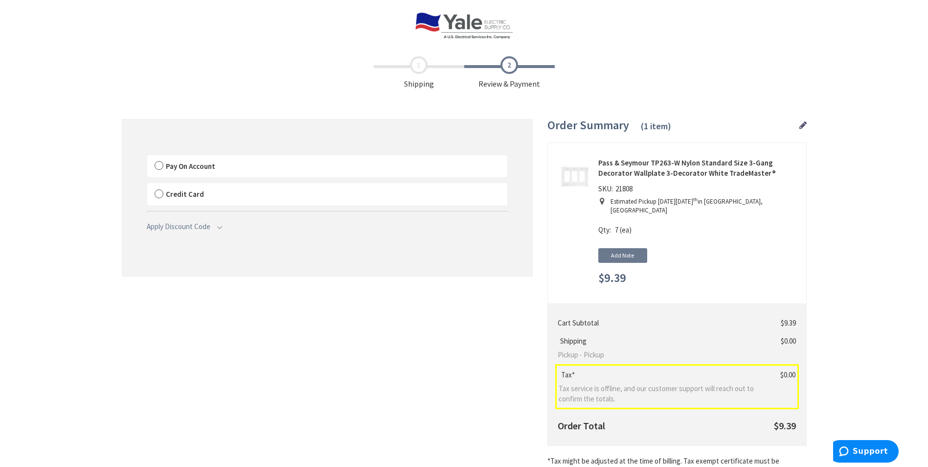
click at [162, 166] on label "Pay On Account" at bounding box center [327, 166] width 360 height 23
click at [147, 157] on input "Pay On Account" at bounding box center [147, 157] width 0 height 0
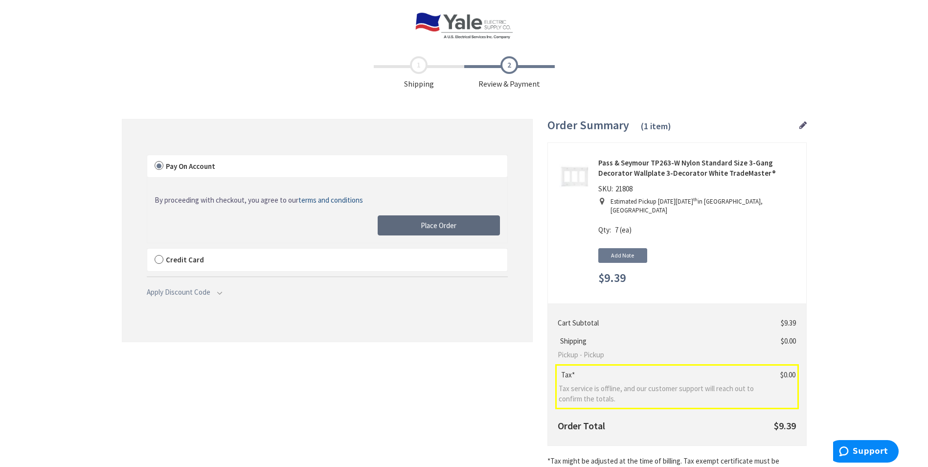
drag, startPoint x: 429, startPoint y: 227, endPoint x: 736, endPoint y: 232, distance: 307.3
click at [429, 227] on span "Place Order" at bounding box center [439, 225] width 36 height 9
